Goal: Information Seeking & Learning: Learn about a topic

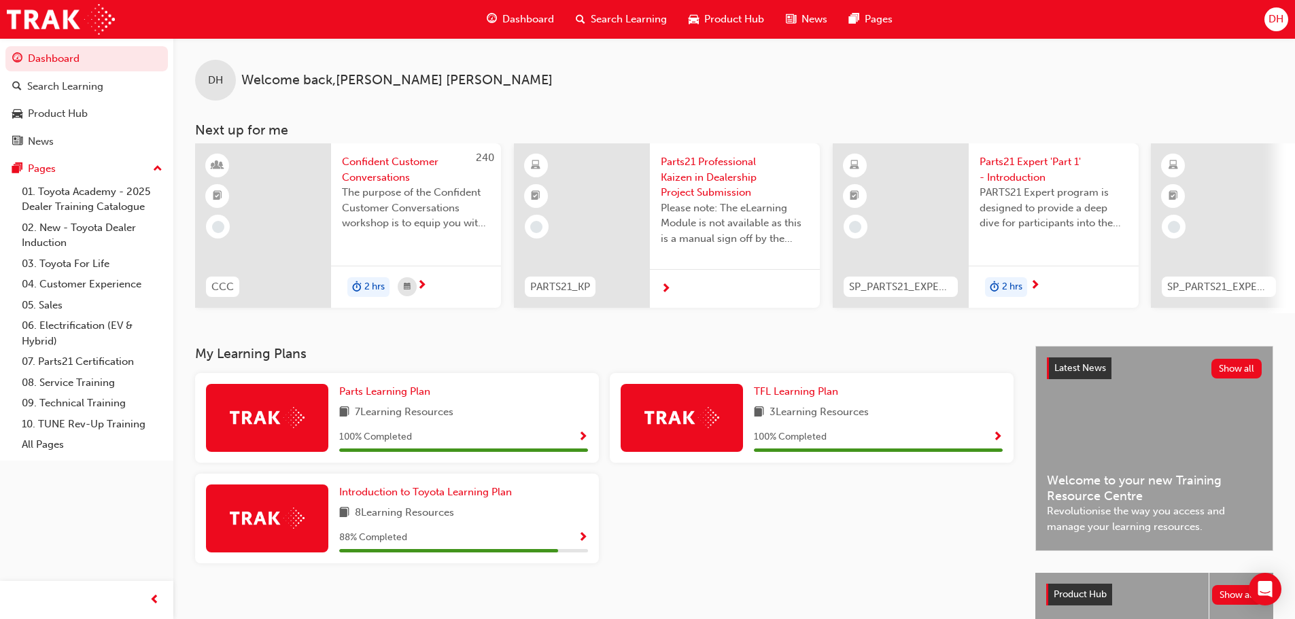
click at [1276, 15] on span "DH" at bounding box center [1276, 20] width 15 height 16
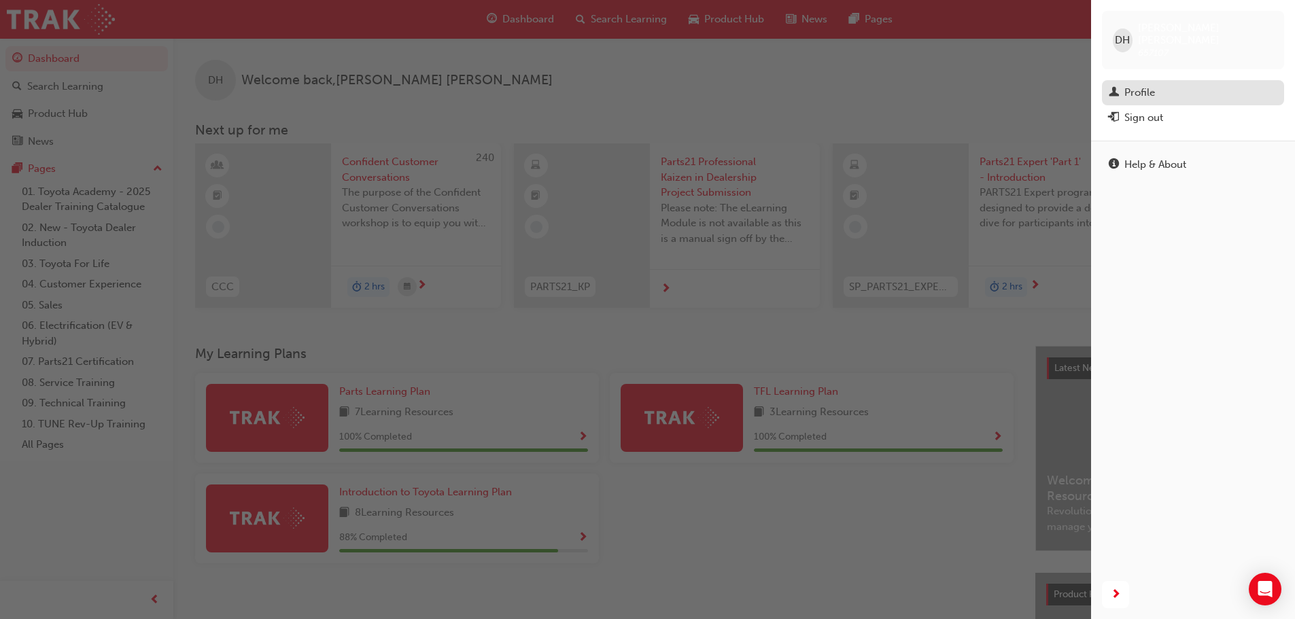
click at [1147, 85] on div "Profile" at bounding box center [1140, 93] width 31 height 16
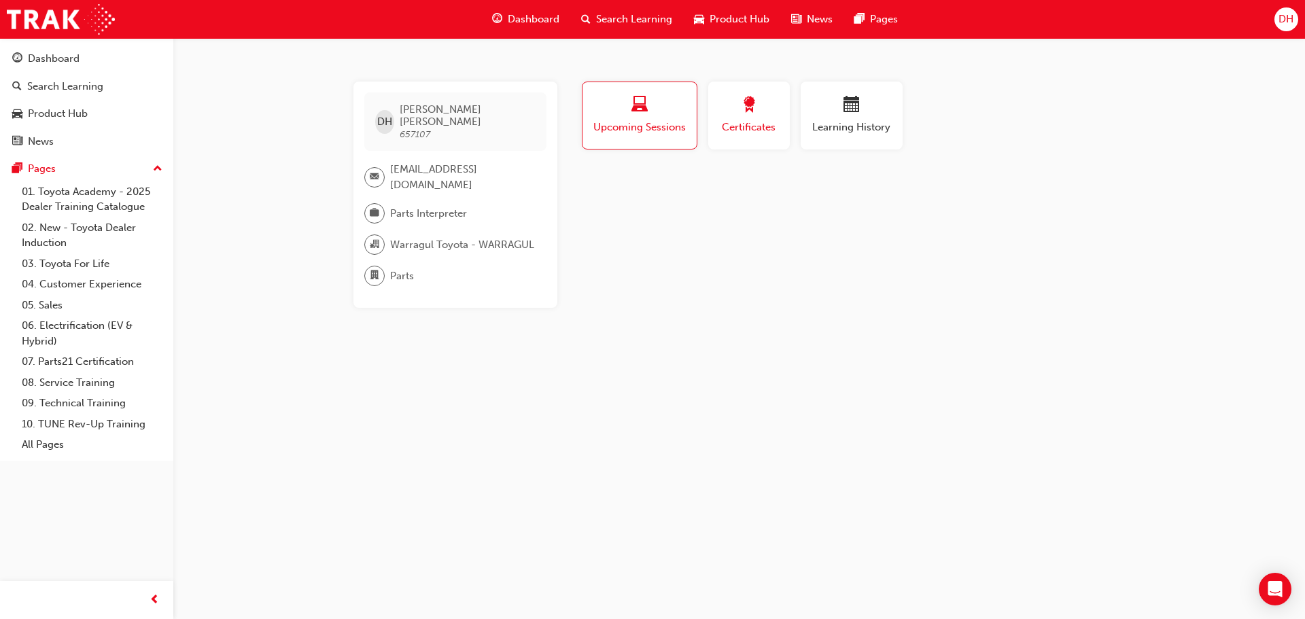
click at [764, 116] on div "button" at bounding box center [749, 107] width 61 height 21
click at [852, 120] on span "Learning History" at bounding box center [852, 128] width 82 height 16
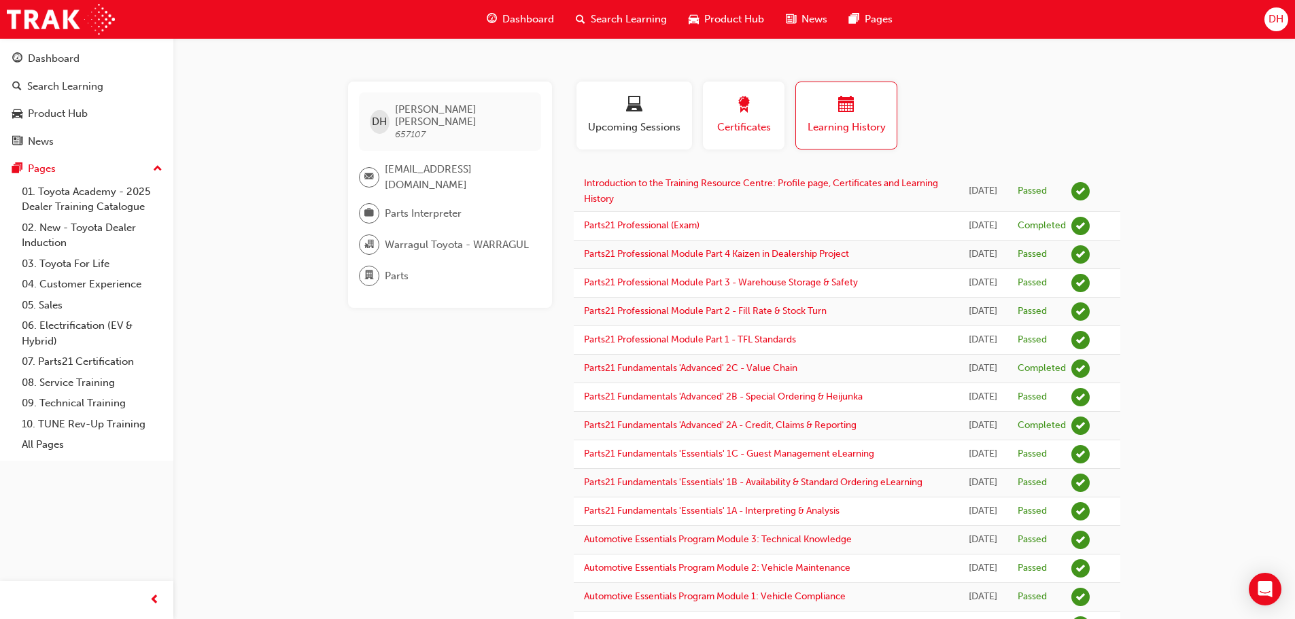
click at [745, 117] on div "Certificates" at bounding box center [743, 116] width 61 height 39
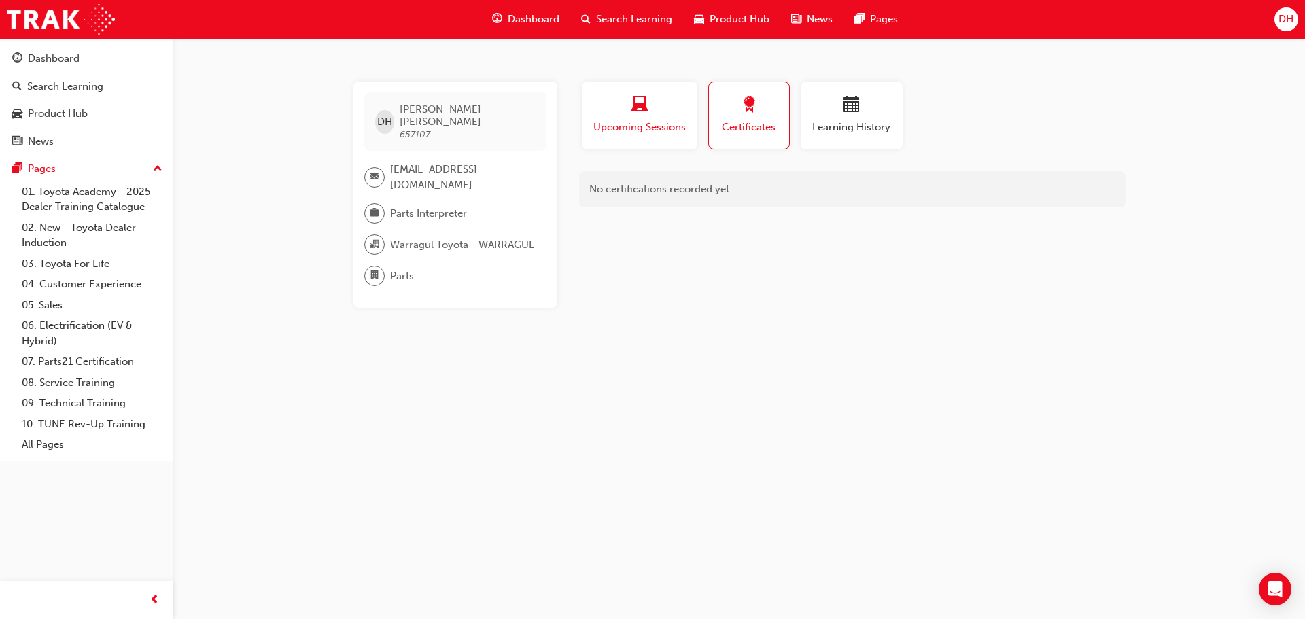
click at [649, 116] on div "button" at bounding box center [639, 107] width 95 height 21
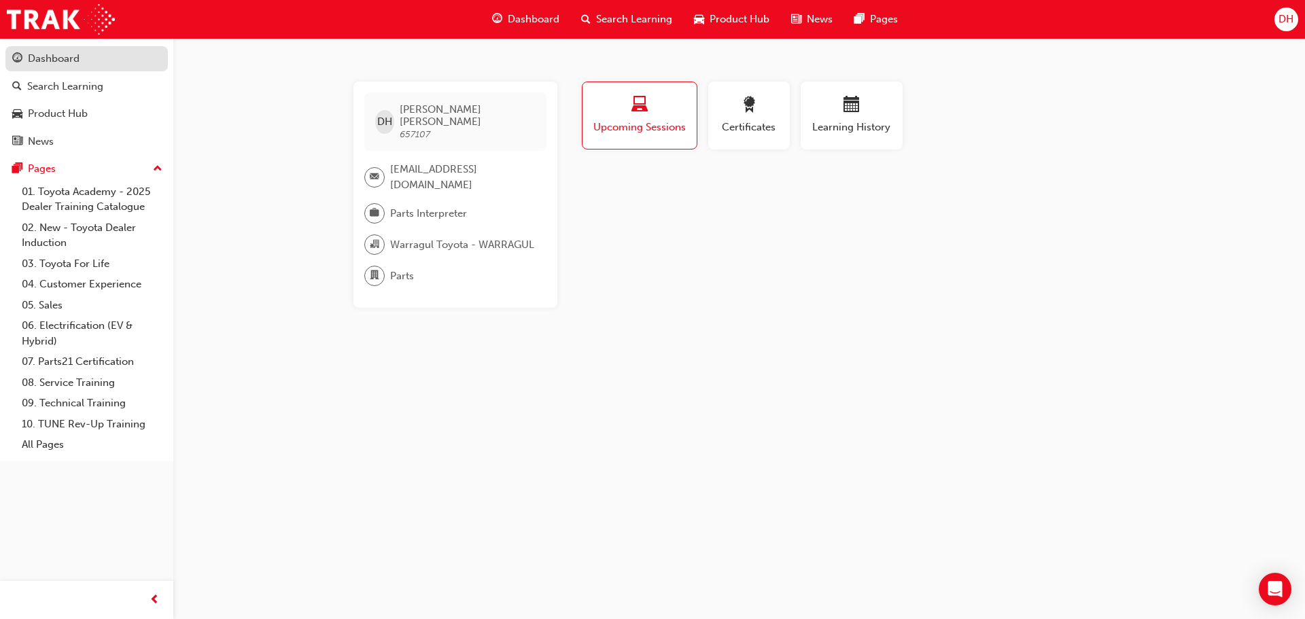
click at [59, 63] on div "Dashboard" at bounding box center [54, 59] width 52 height 16
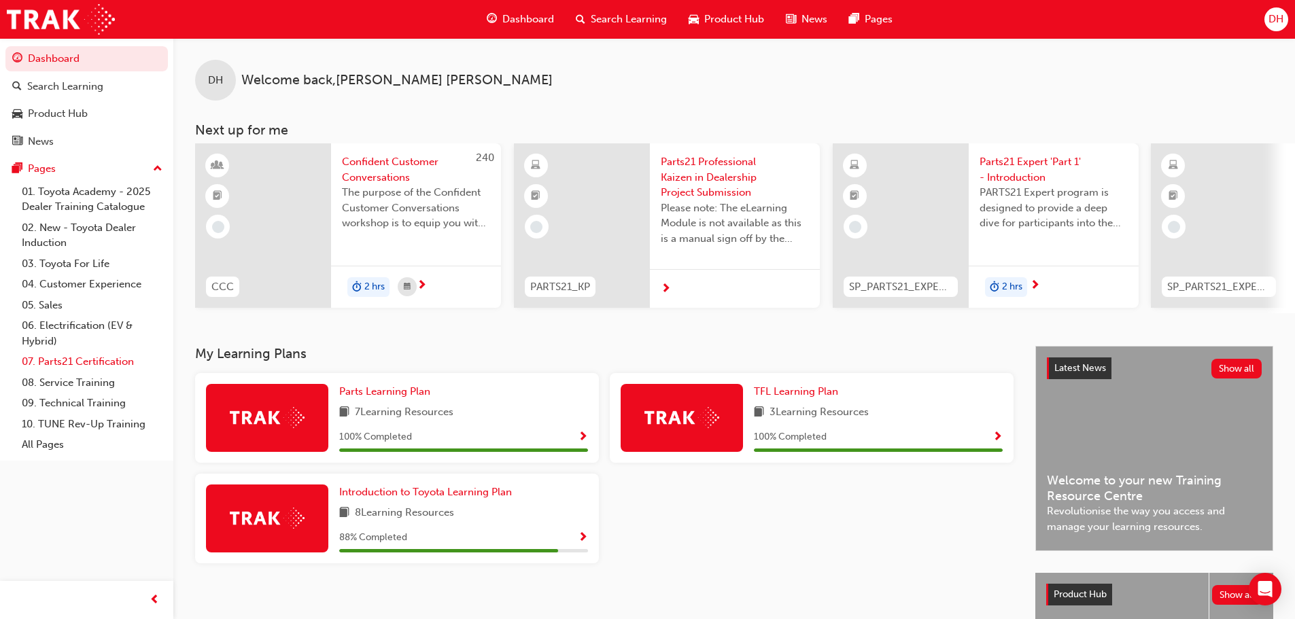
click at [115, 362] on link "07. Parts21 Certification" at bounding box center [92, 362] width 152 height 21
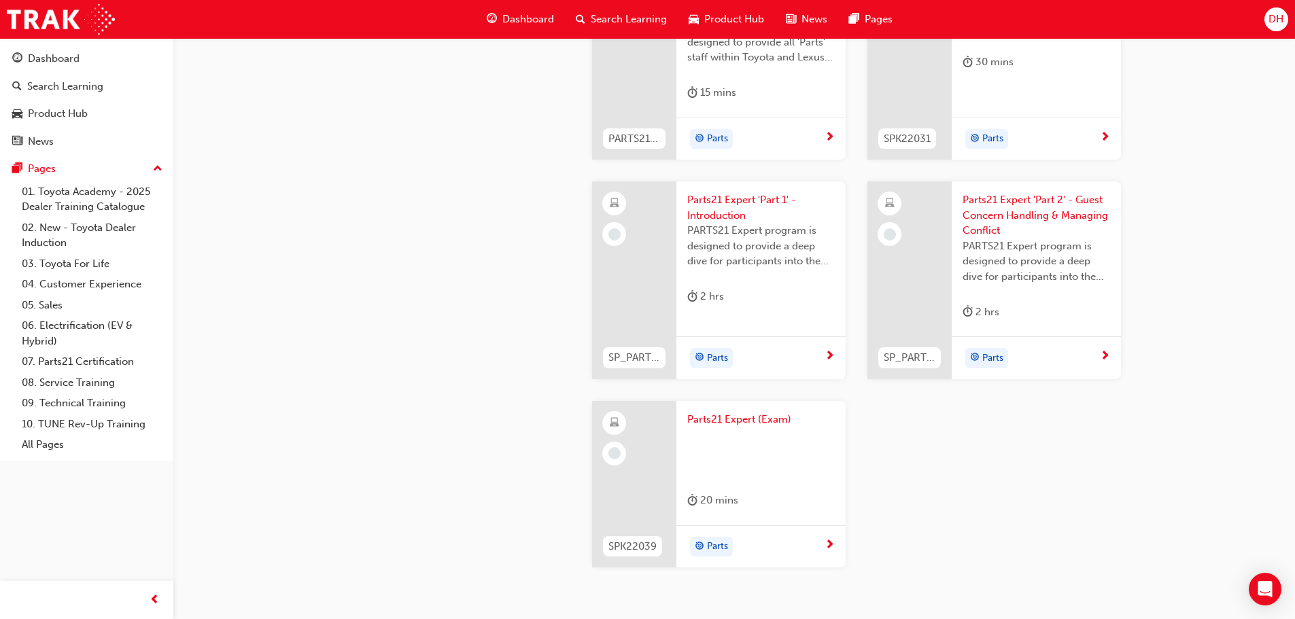
scroll to position [2652, 0]
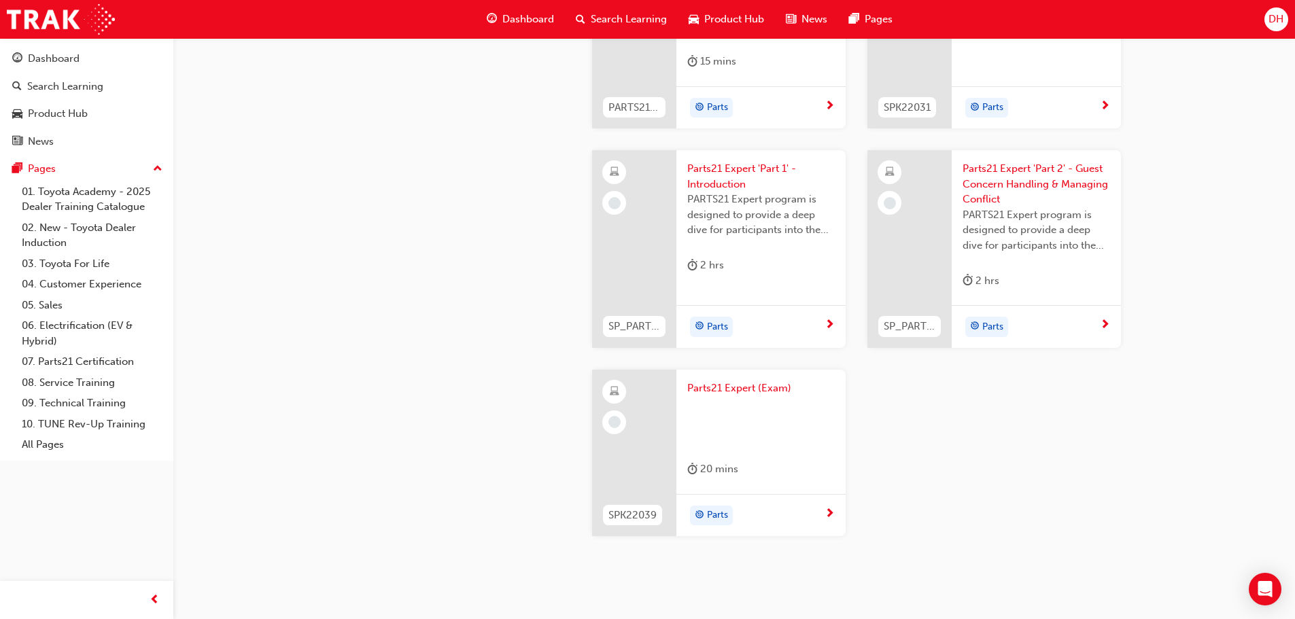
click at [731, 170] on span "Parts21 Expert 'Part 1' - Introduction" at bounding box center [761, 176] width 148 height 31
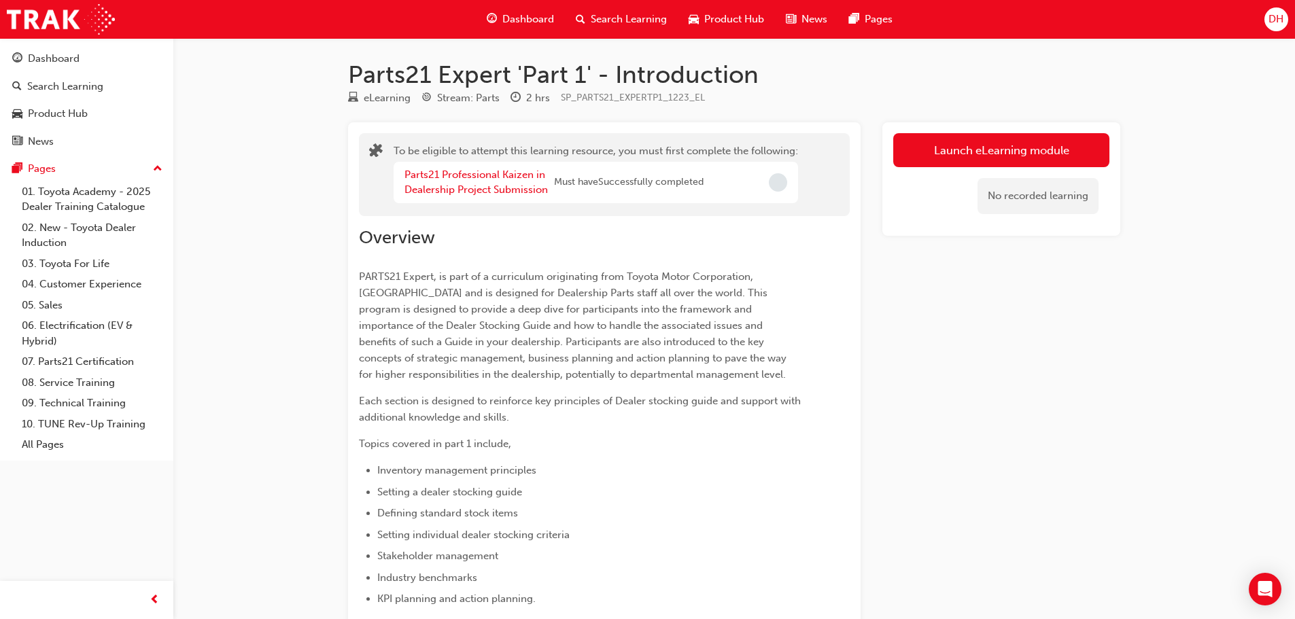
click at [778, 183] on span "Incomplete" at bounding box center [778, 182] width 18 height 18
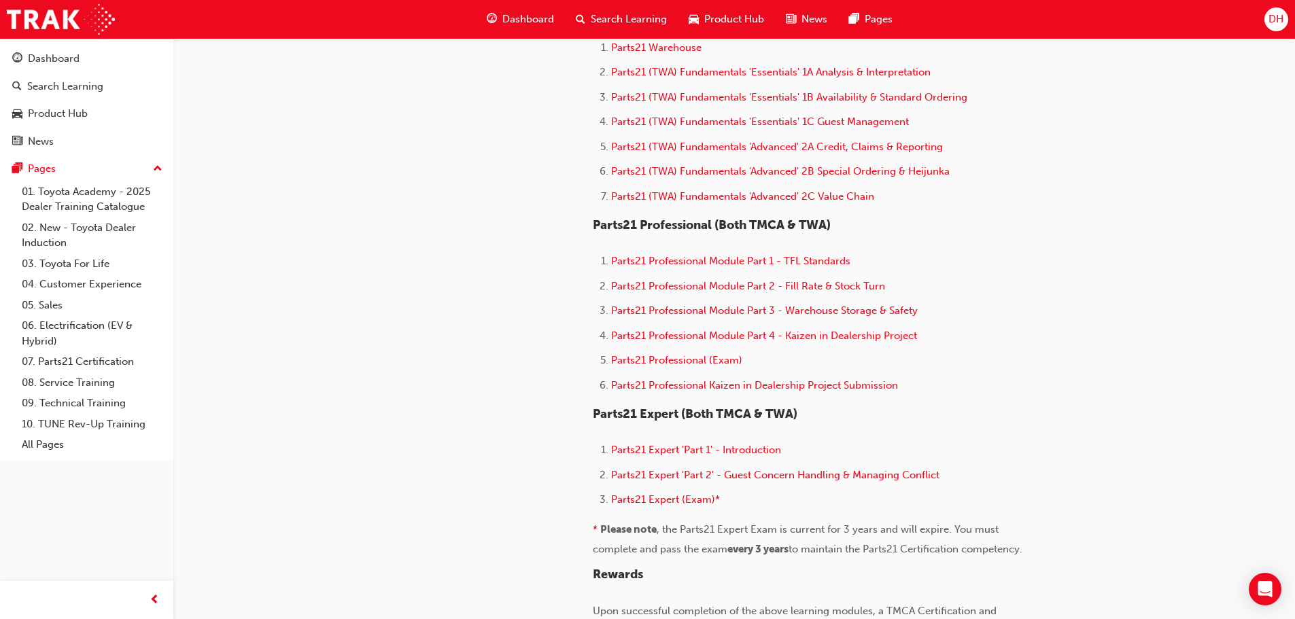
scroll to position [761, 0]
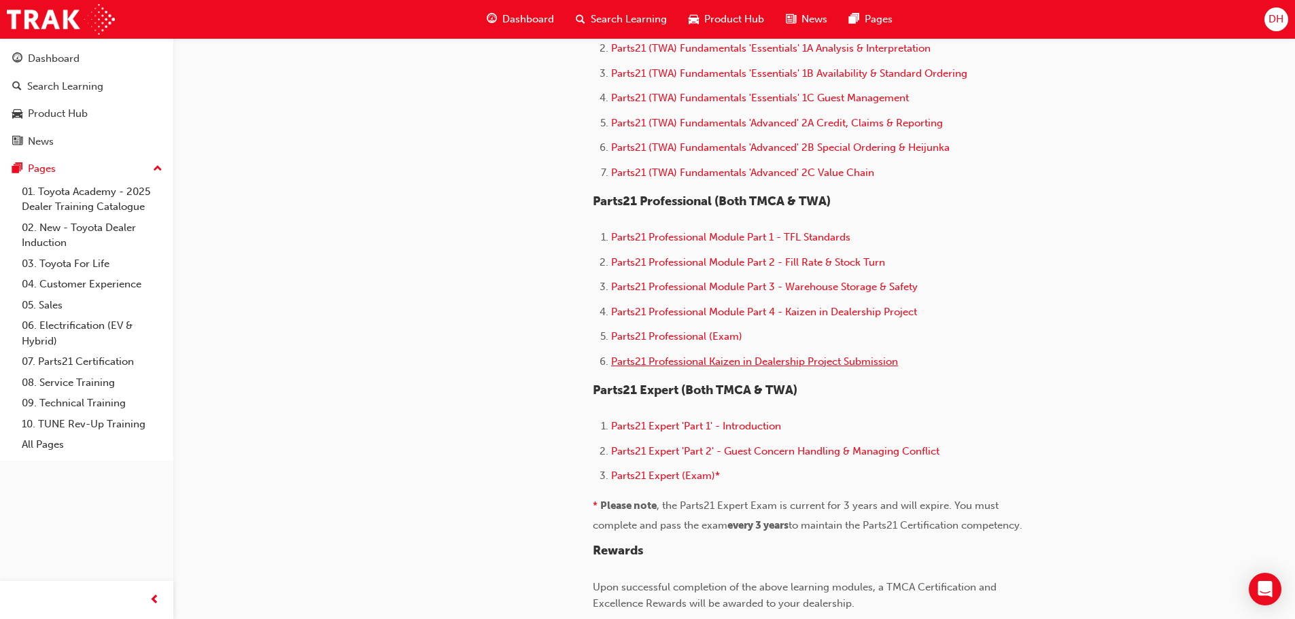
click at [703, 361] on span "Parts21 Professional Kaizen in Dealership Project Submission" at bounding box center [754, 362] width 287 height 12
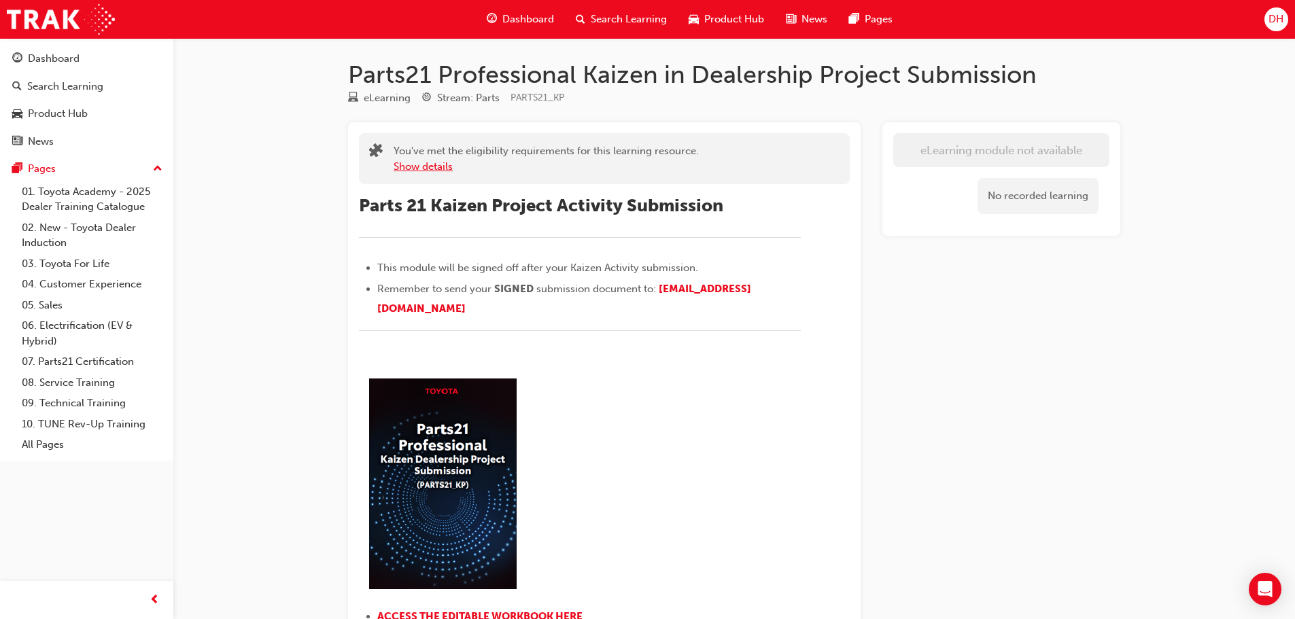
click at [435, 164] on button "Show details" at bounding box center [423, 167] width 59 height 16
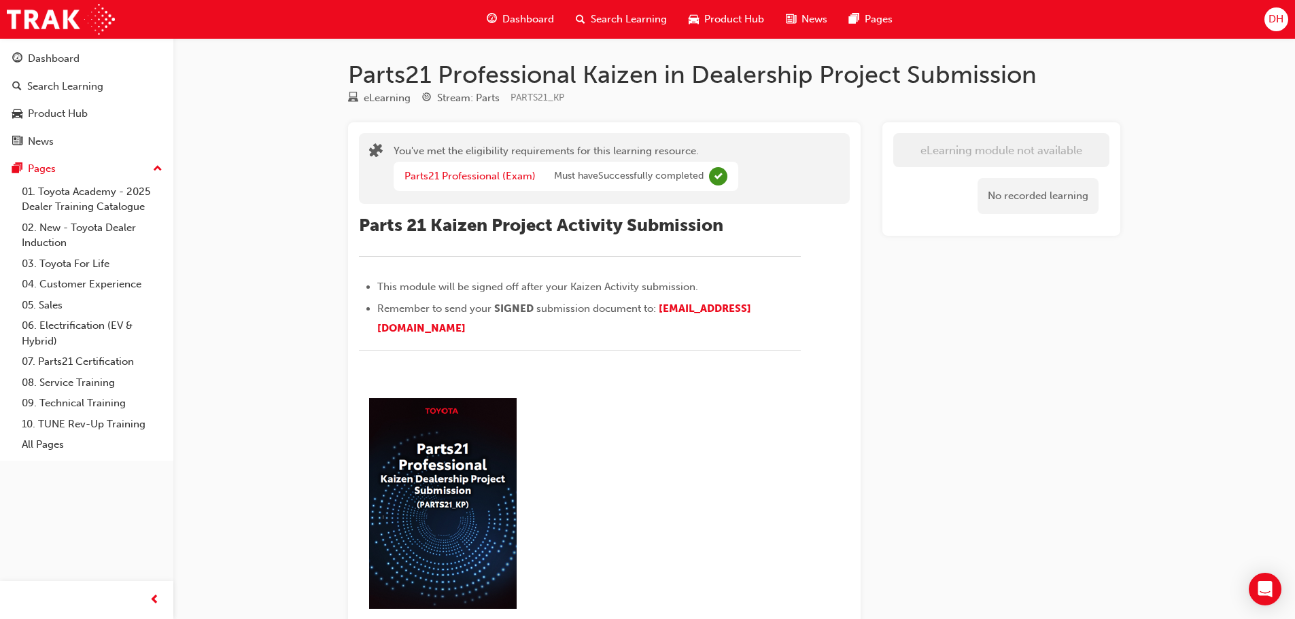
click at [456, 523] on img at bounding box center [442, 501] width 167 height 224
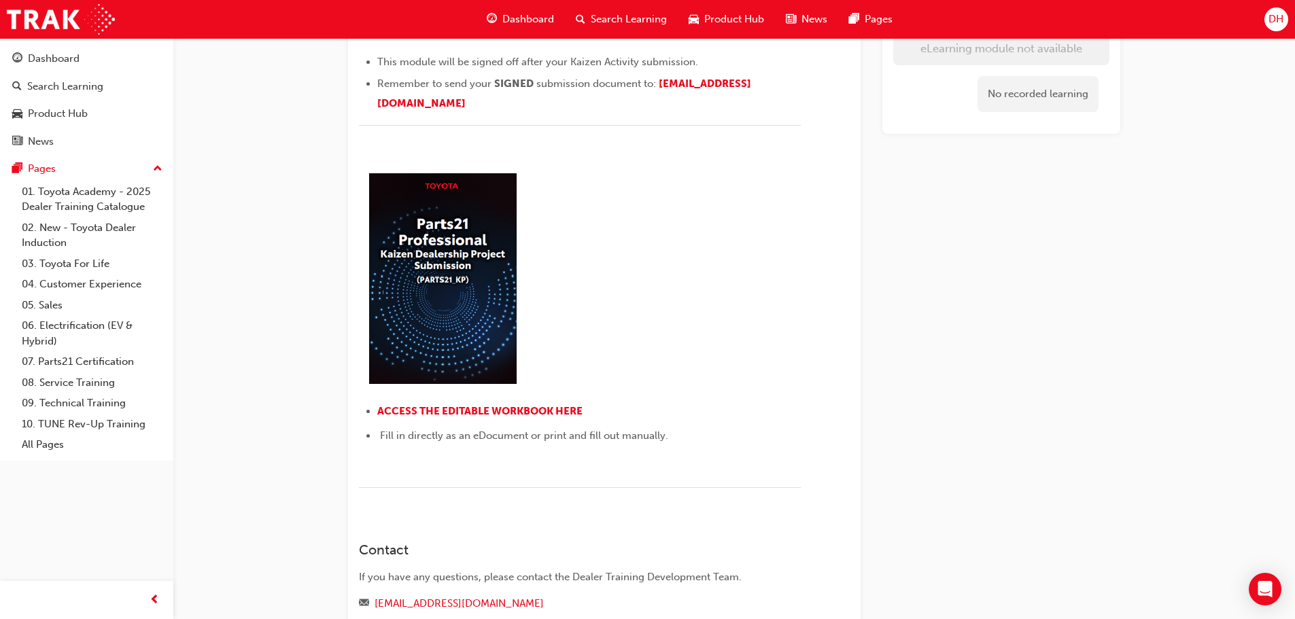
scroll to position [272, 0]
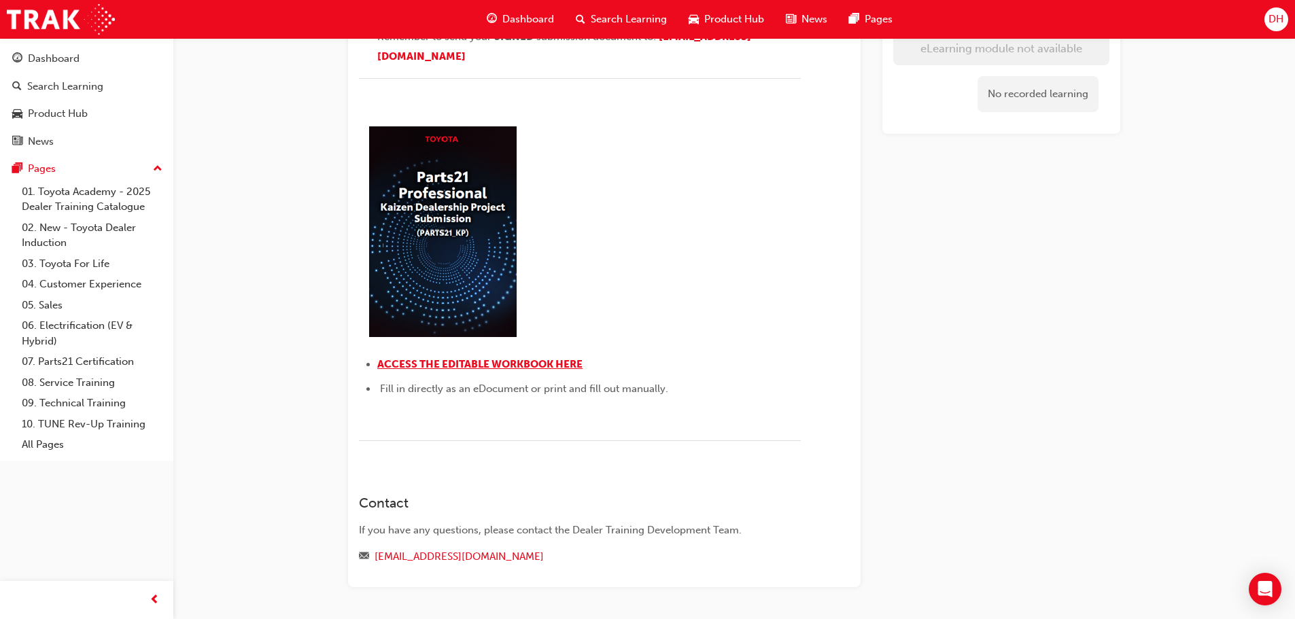
click at [480, 360] on span "ACCESS THE EDITABLE WORKBOOK HERE" at bounding box center [479, 364] width 205 height 12
